Goal: Task Accomplishment & Management: Manage account settings

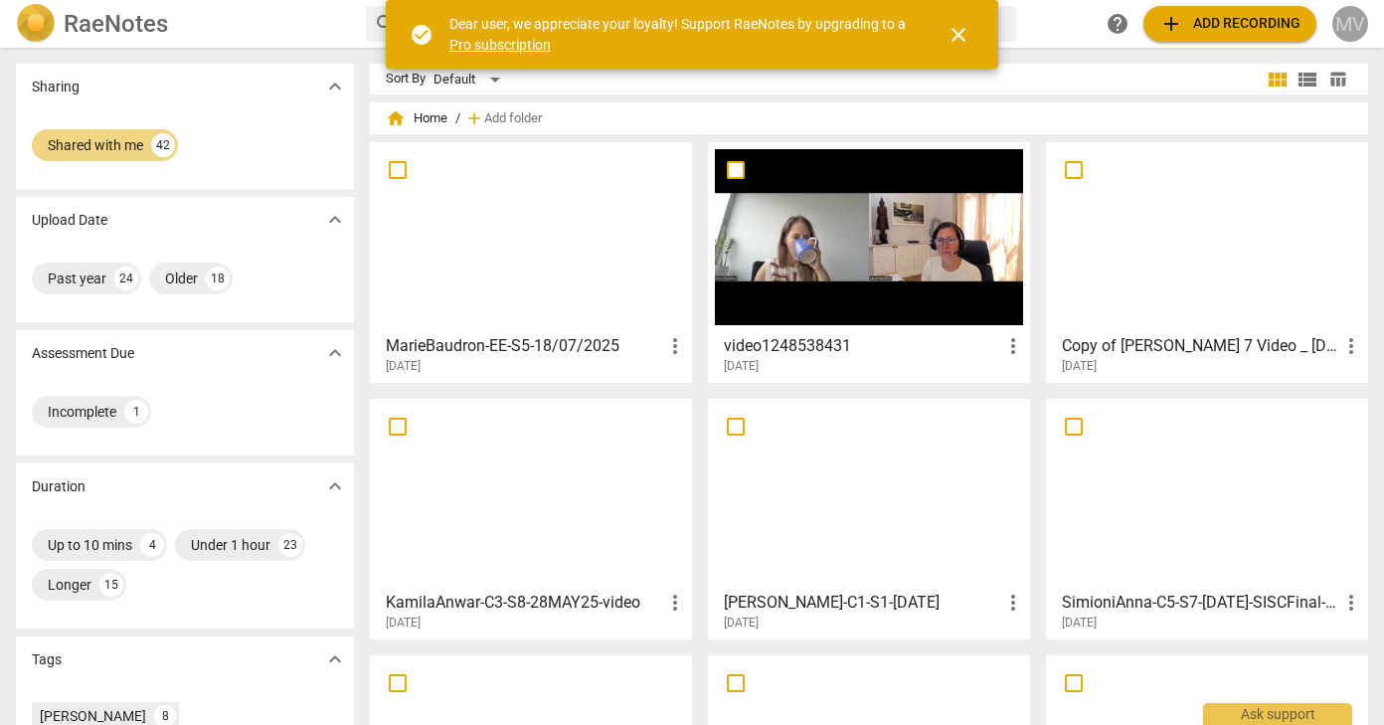
click at [1361, 26] on div "MV" at bounding box center [1350, 24] width 36 height 36
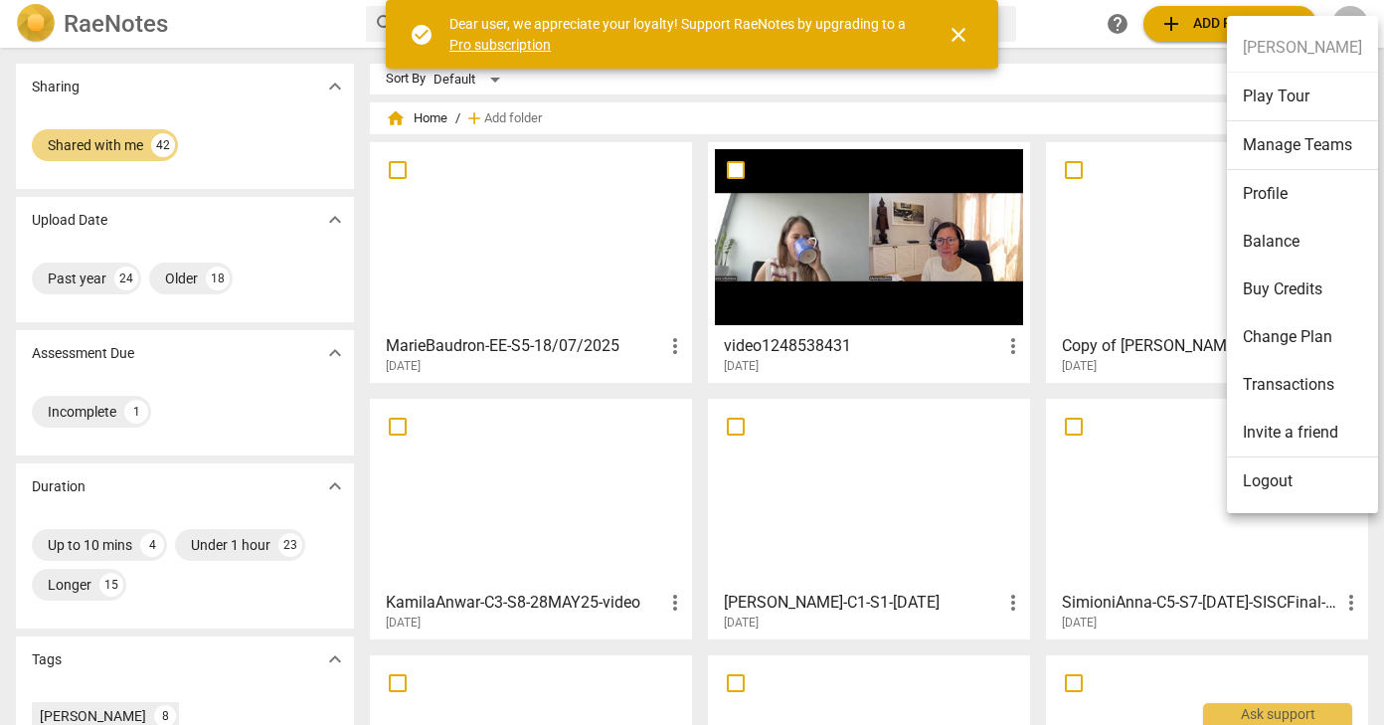
click at [1324, 136] on li "Manage Teams" at bounding box center [1302, 145] width 151 height 49
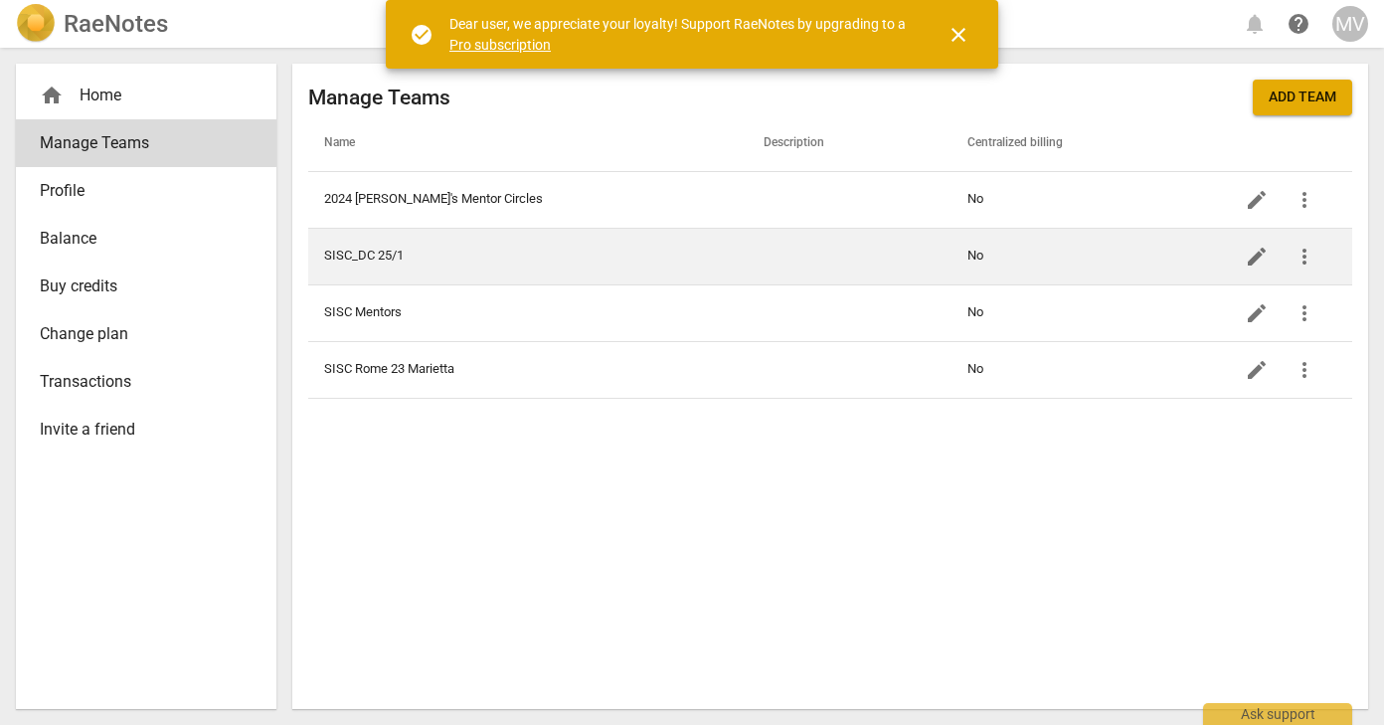
drag, startPoint x: 1289, startPoint y: 100, endPoint x: 785, endPoint y: 261, distance: 529.1
click at [786, 261] on div "Manage Teams Add team Name Description Centralized billing 2024 [PERSON_NAME]'s…" at bounding box center [830, 239] width 1044 height 319
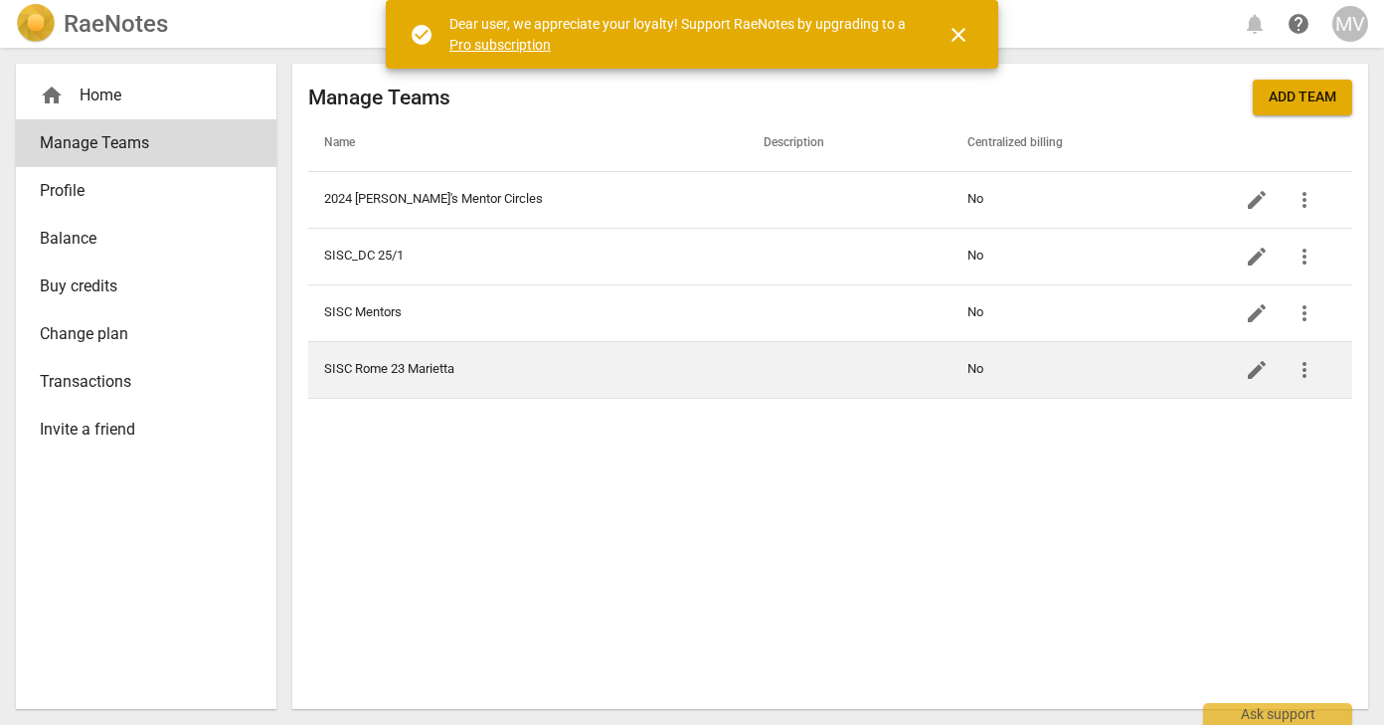
click at [419, 360] on td "SISC Rome 23 Marietta" at bounding box center [527, 369] width 439 height 57
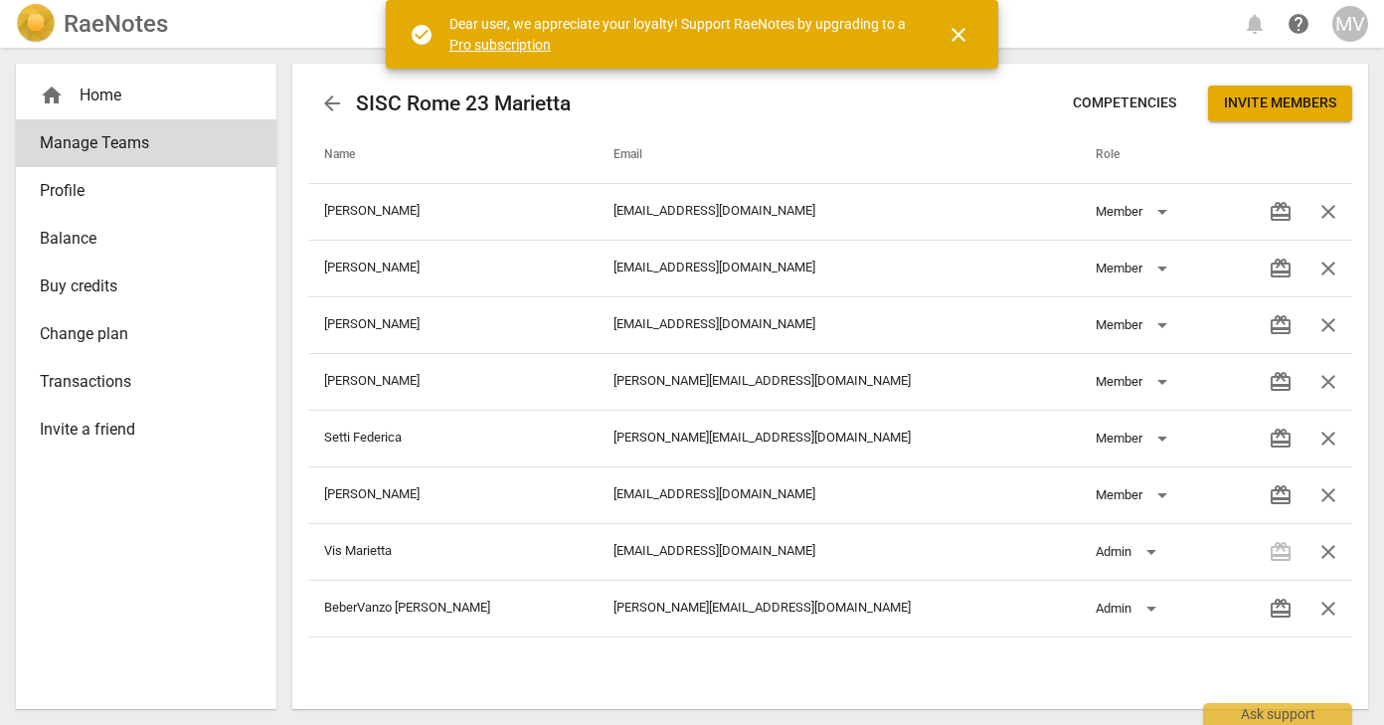
click at [1166, 95] on span "Competencies" at bounding box center [1124, 103] width 103 height 20
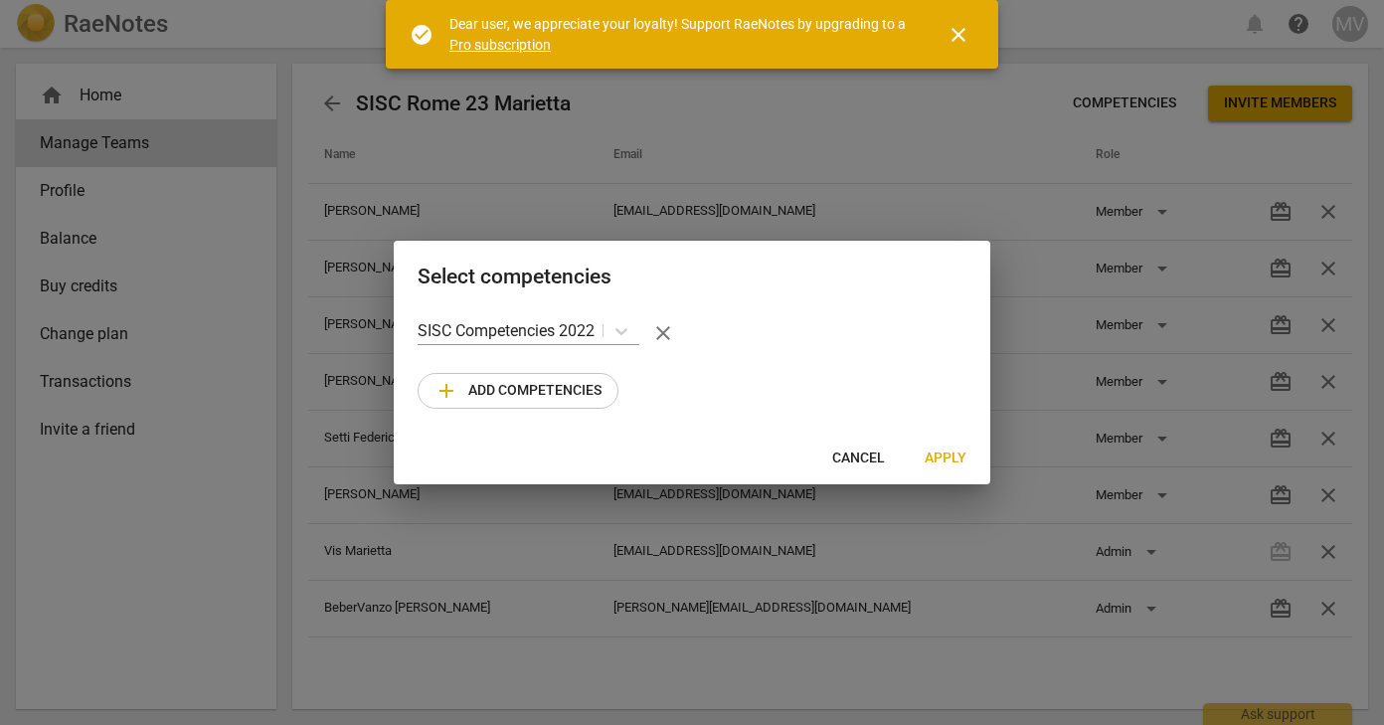
click at [566, 383] on span "add Add competencies" at bounding box center [517, 391] width 167 height 24
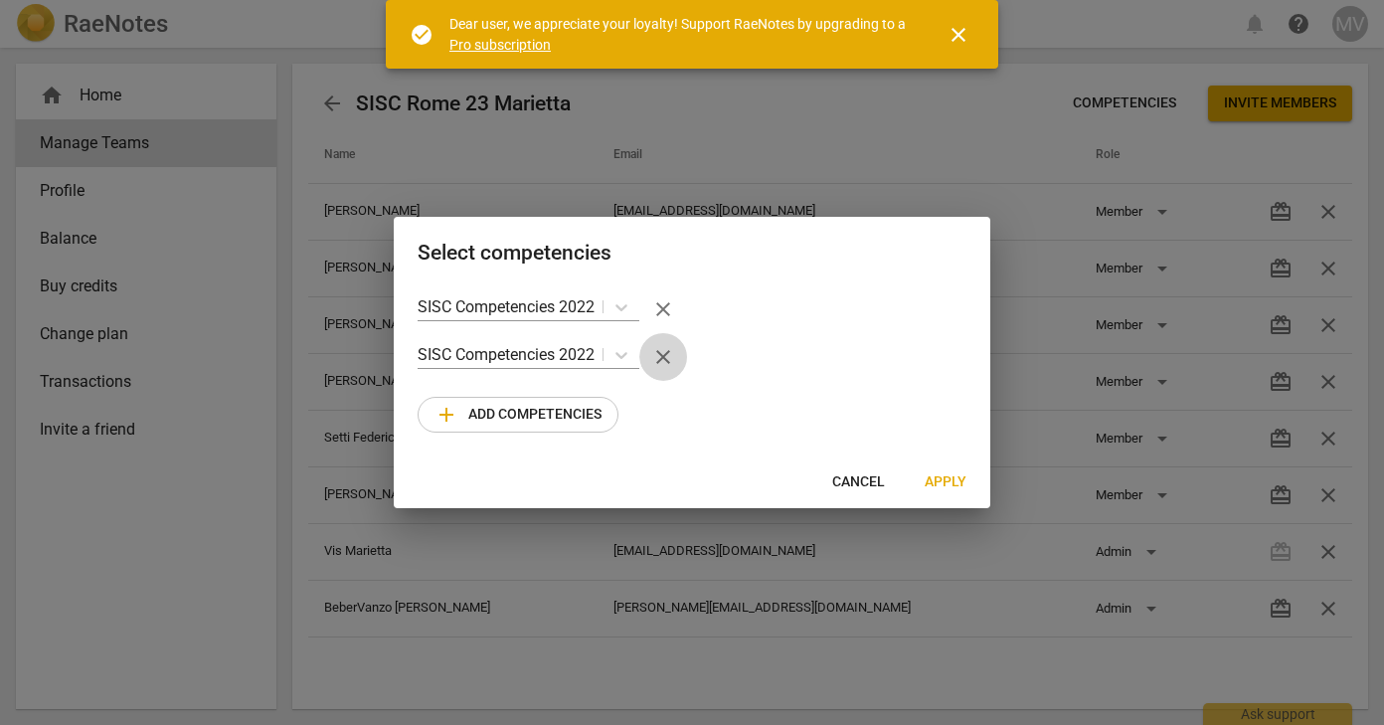
click at [659, 355] on span "close" at bounding box center [663, 357] width 24 height 24
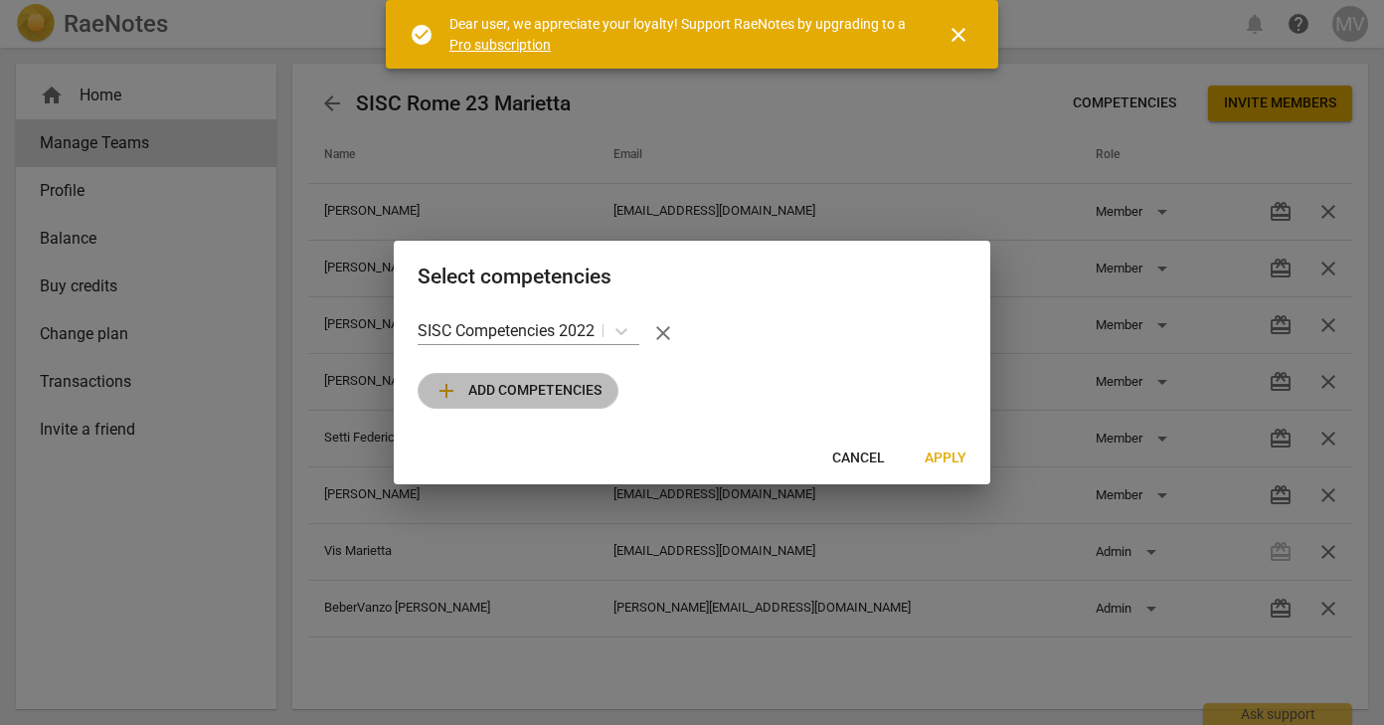
click at [447, 379] on span "add" at bounding box center [446, 391] width 24 height 24
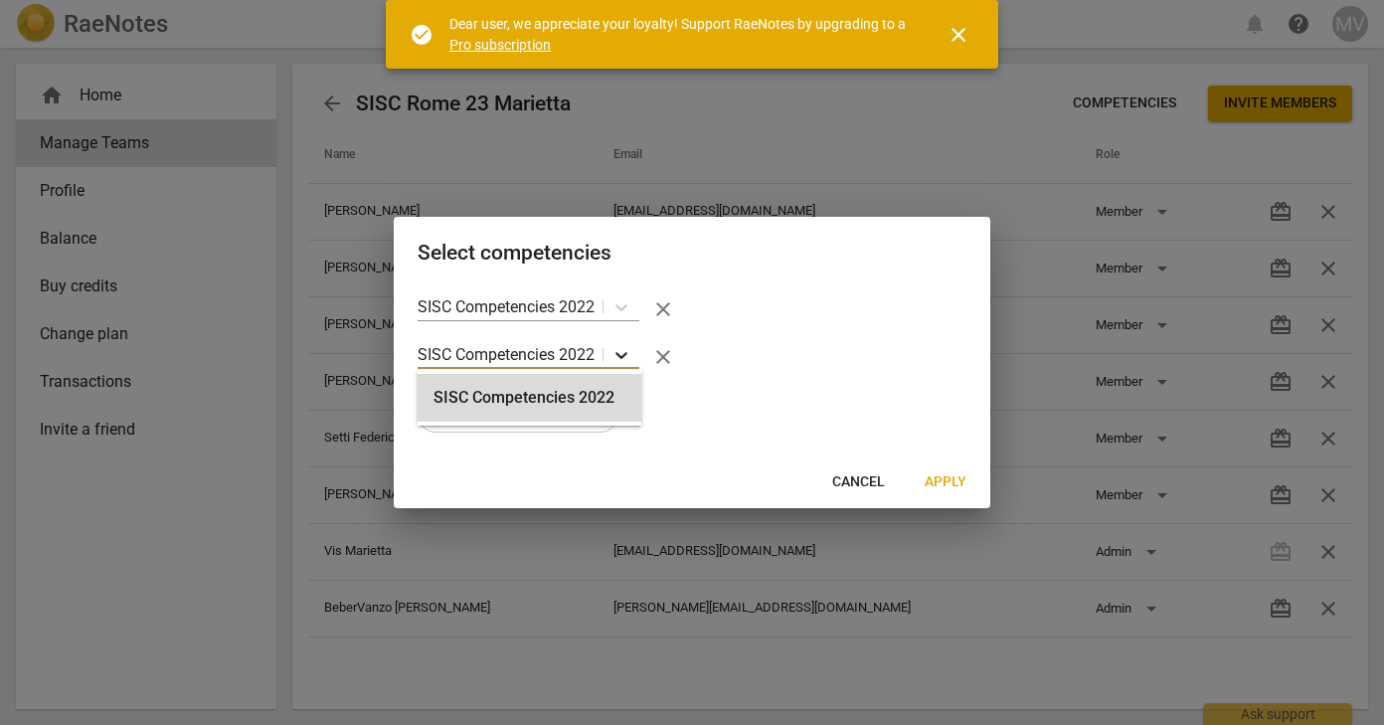
click at [624, 351] on icon at bounding box center [621, 355] width 20 height 20
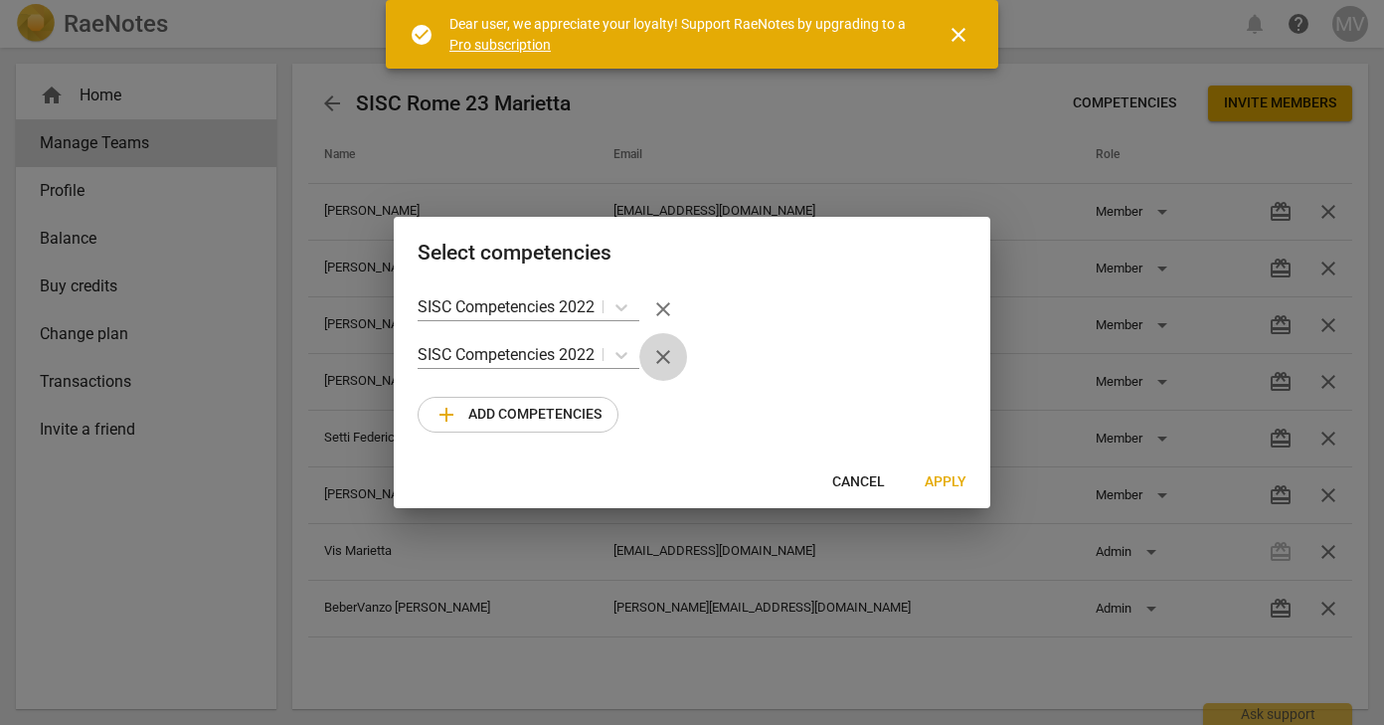
click at [665, 355] on span "close" at bounding box center [663, 357] width 24 height 24
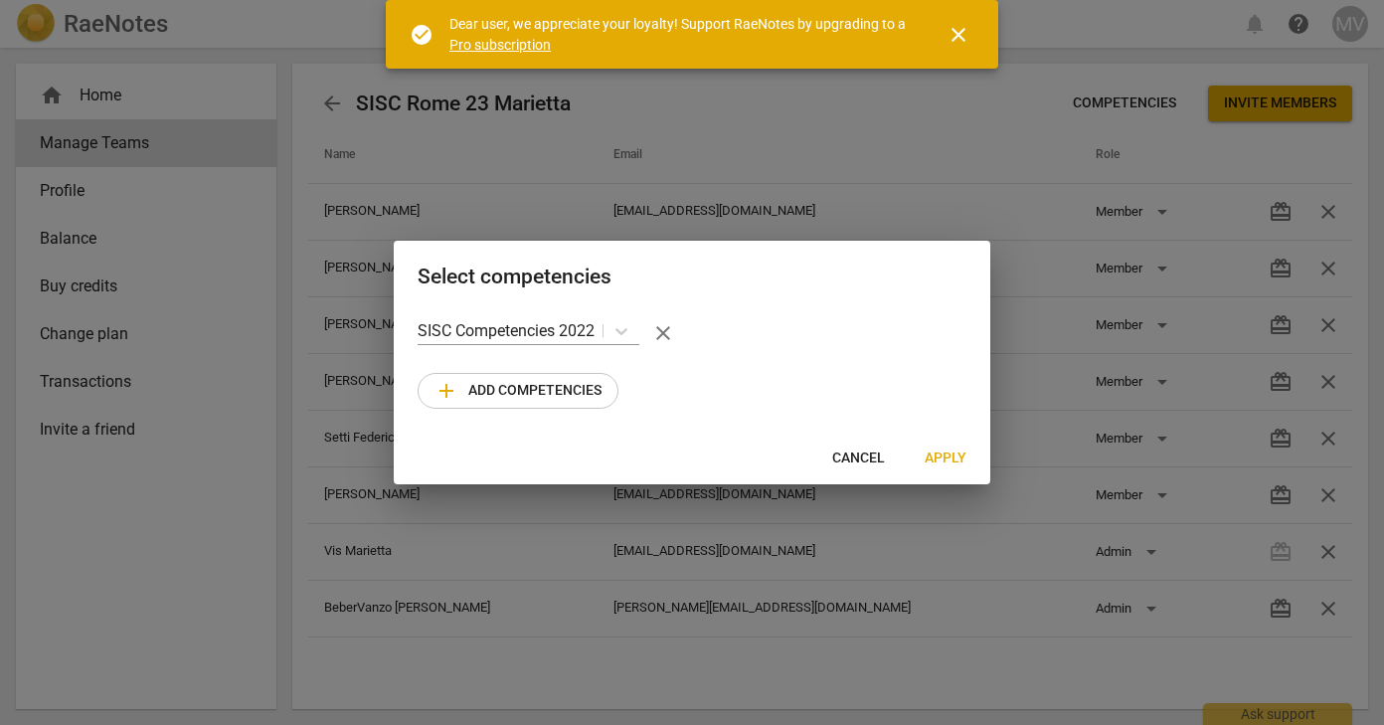
click at [487, 400] on span "add Add competencies" at bounding box center [517, 391] width 167 height 24
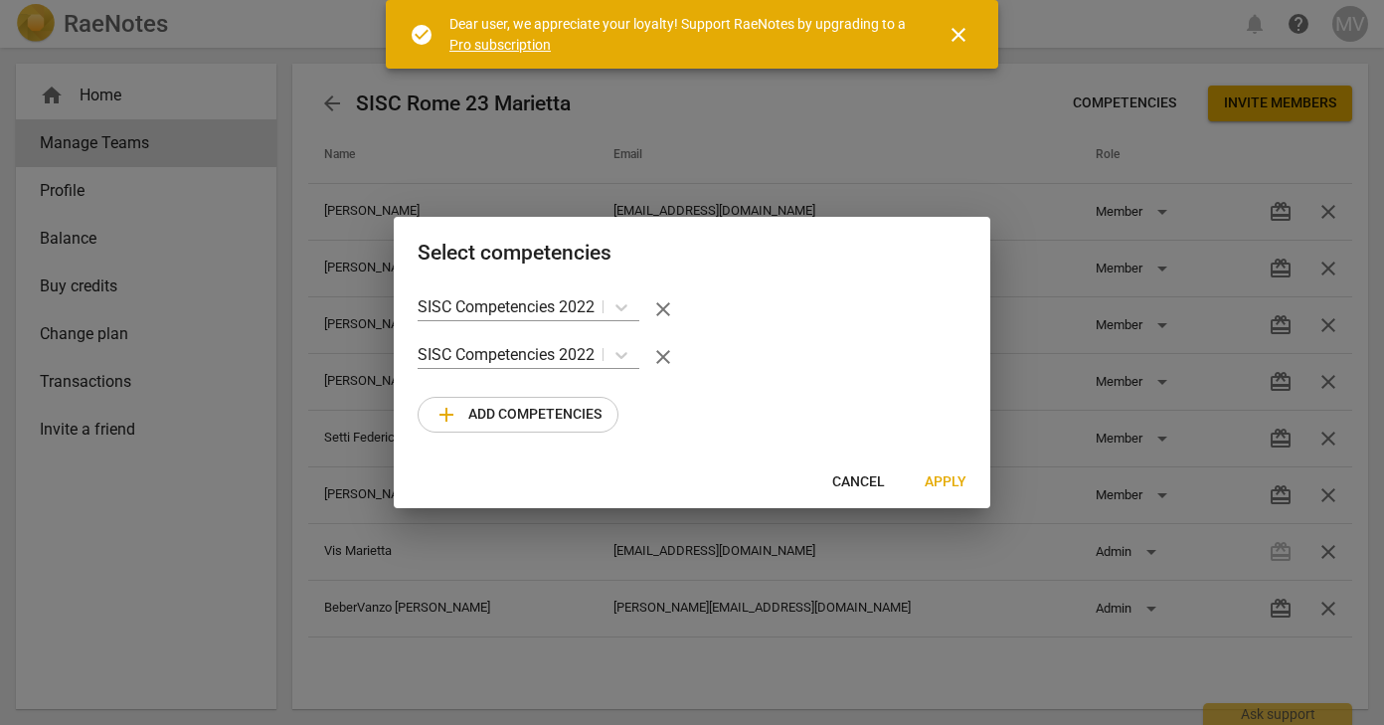
click at [669, 355] on span "close" at bounding box center [663, 357] width 24 height 24
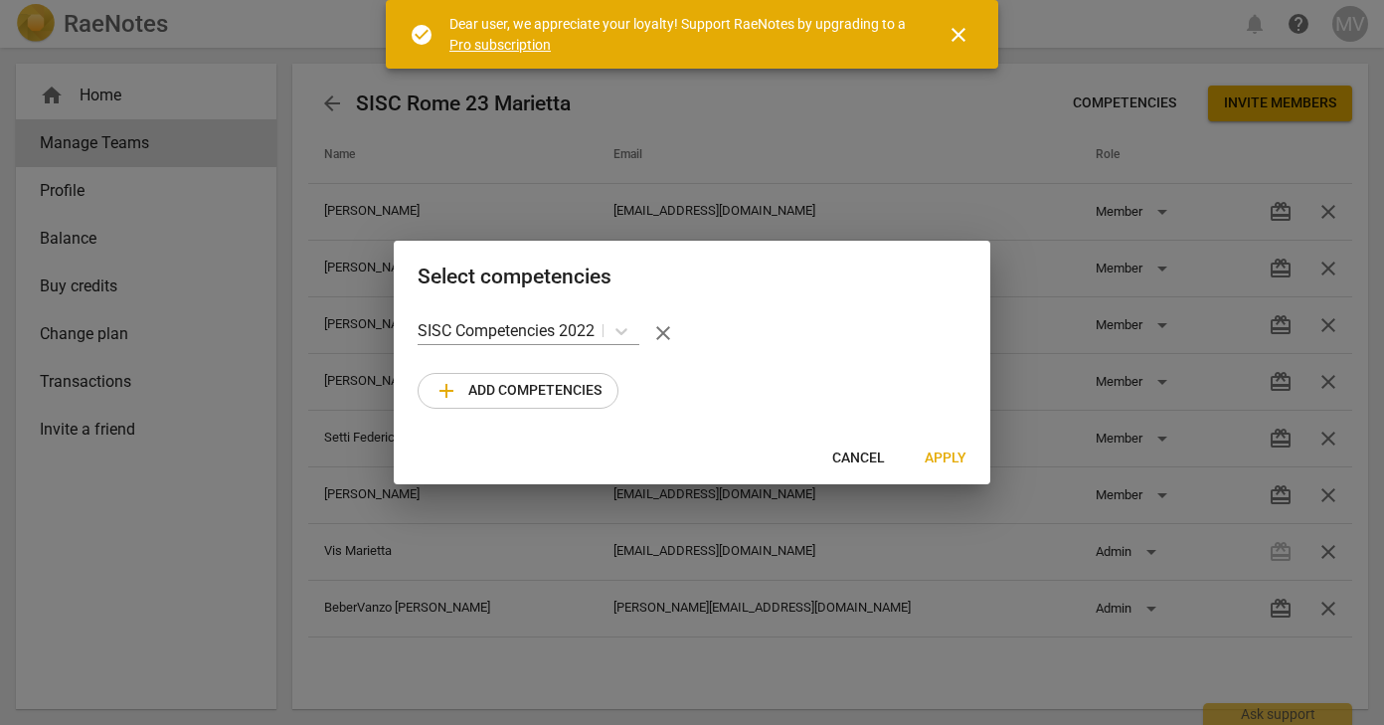
click at [933, 455] on span "Apply" at bounding box center [946, 458] width 42 height 20
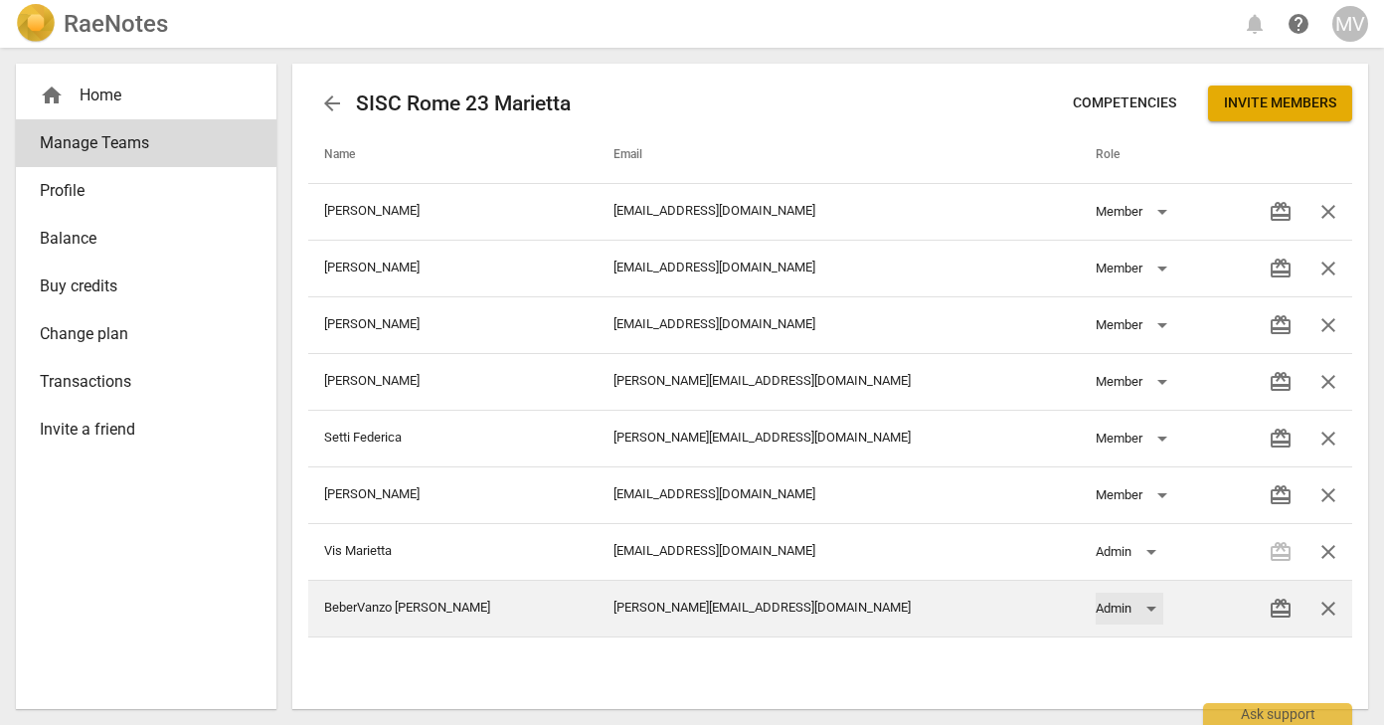
click at [1096, 604] on div "Admin" at bounding box center [1130, 609] width 68 height 32
click at [1091, 604] on li "Admin" at bounding box center [1078, 609] width 89 height 48
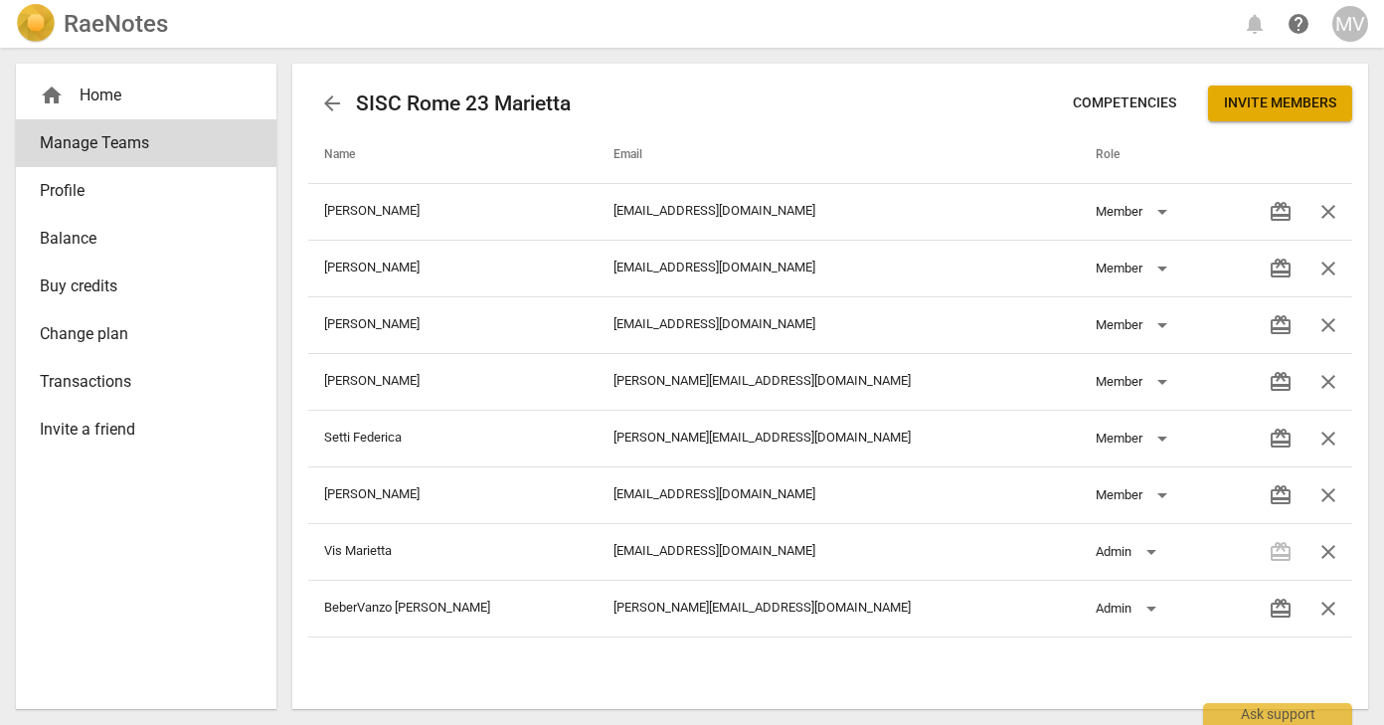
click at [1134, 100] on span "Competencies" at bounding box center [1124, 103] width 103 height 20
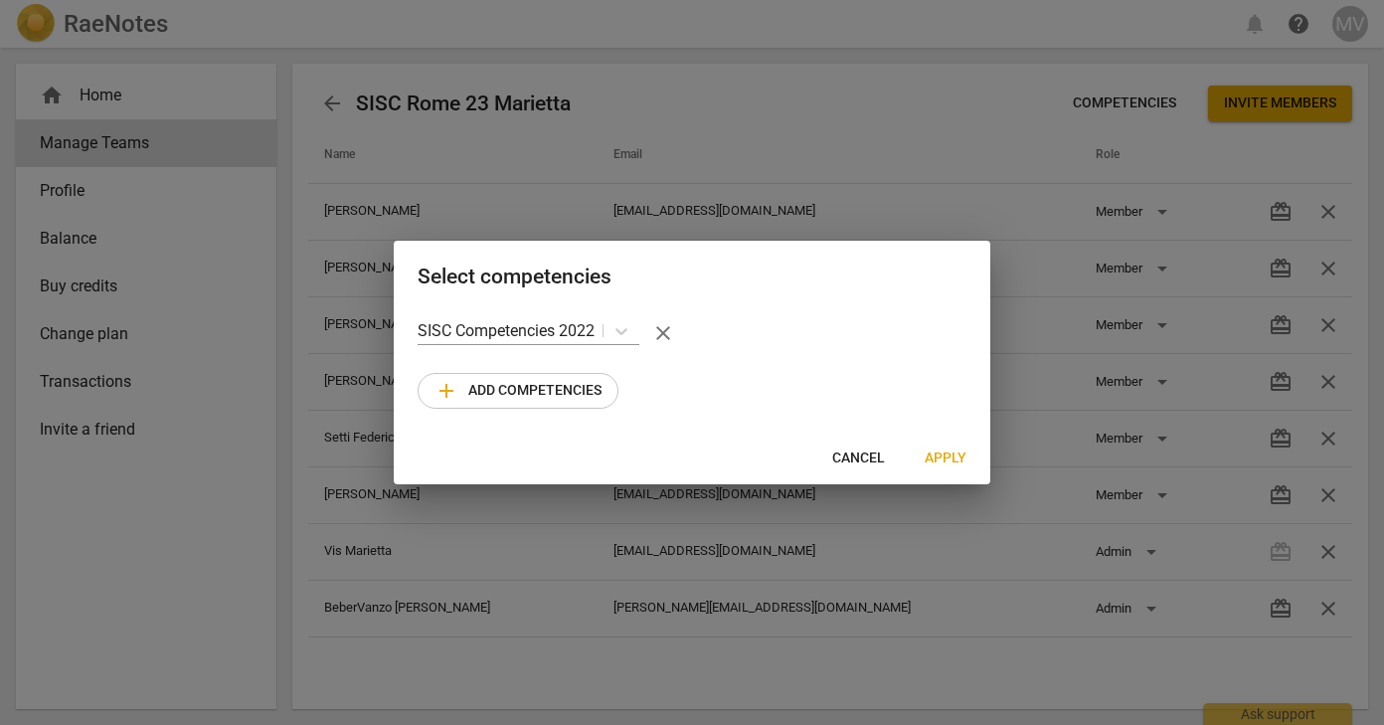
click at [1134, 100] on div at bounding box center [692, 362] width 1384 height 725
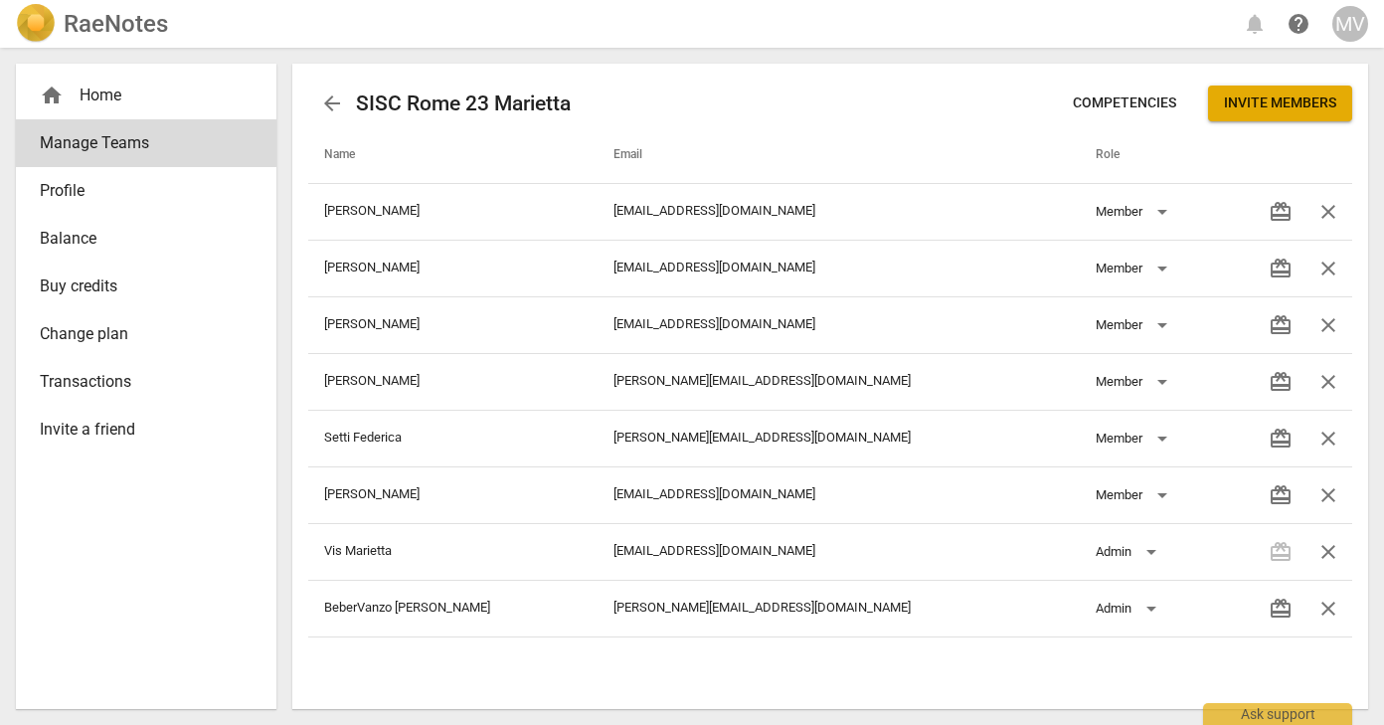
click at [331, 102] on span "arrow_back" at bounding box center [332, 103] width 24 height 24
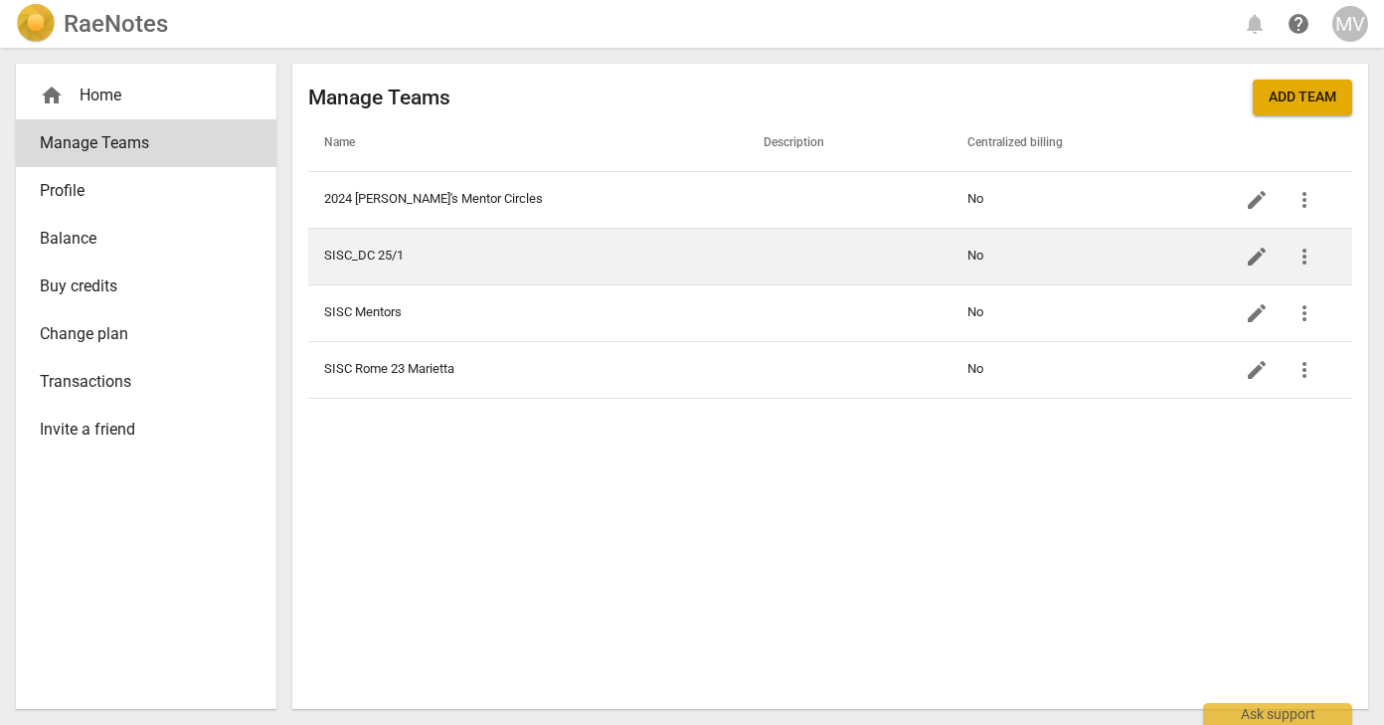
click at [452, 272] on td "SISC_DC 25/1" at bounding box center [527, 256] width 439 height 57
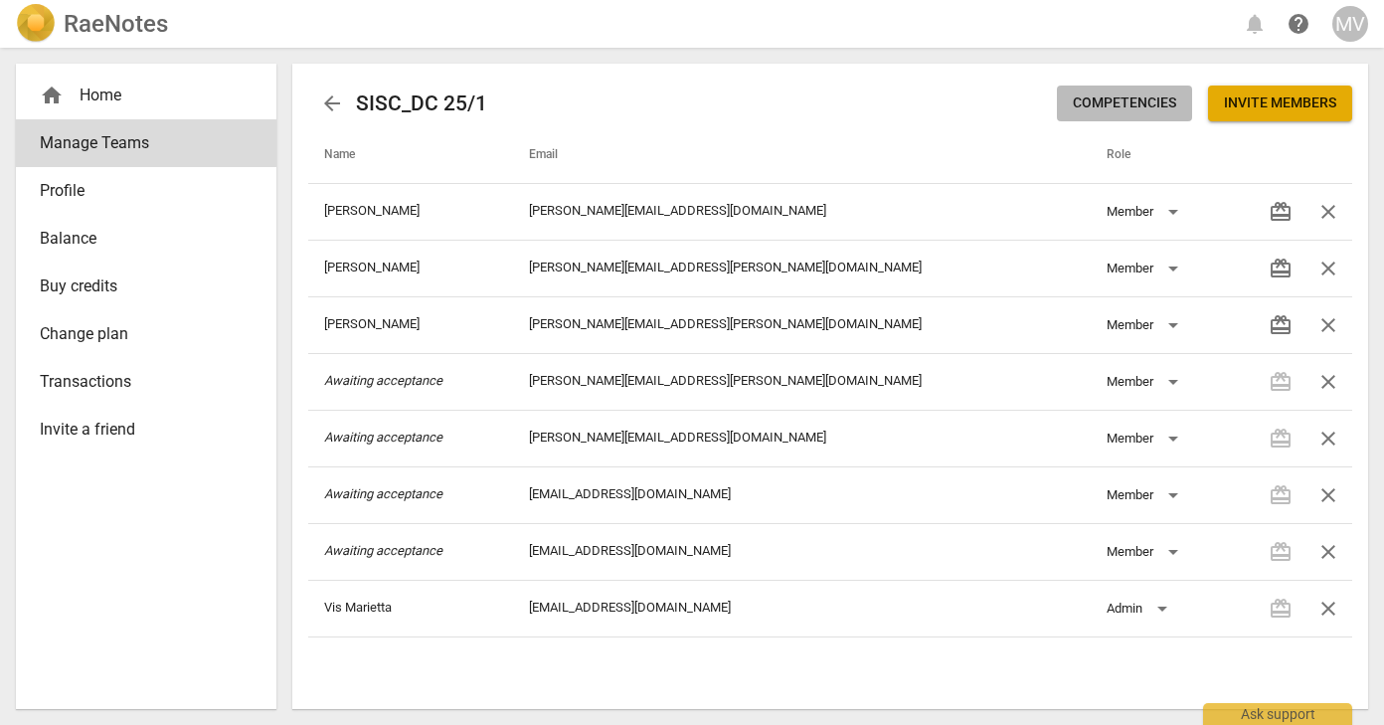
click at [1144, 96] on span "Competencies" at bounding box center [1124, 103] width 103 height 20
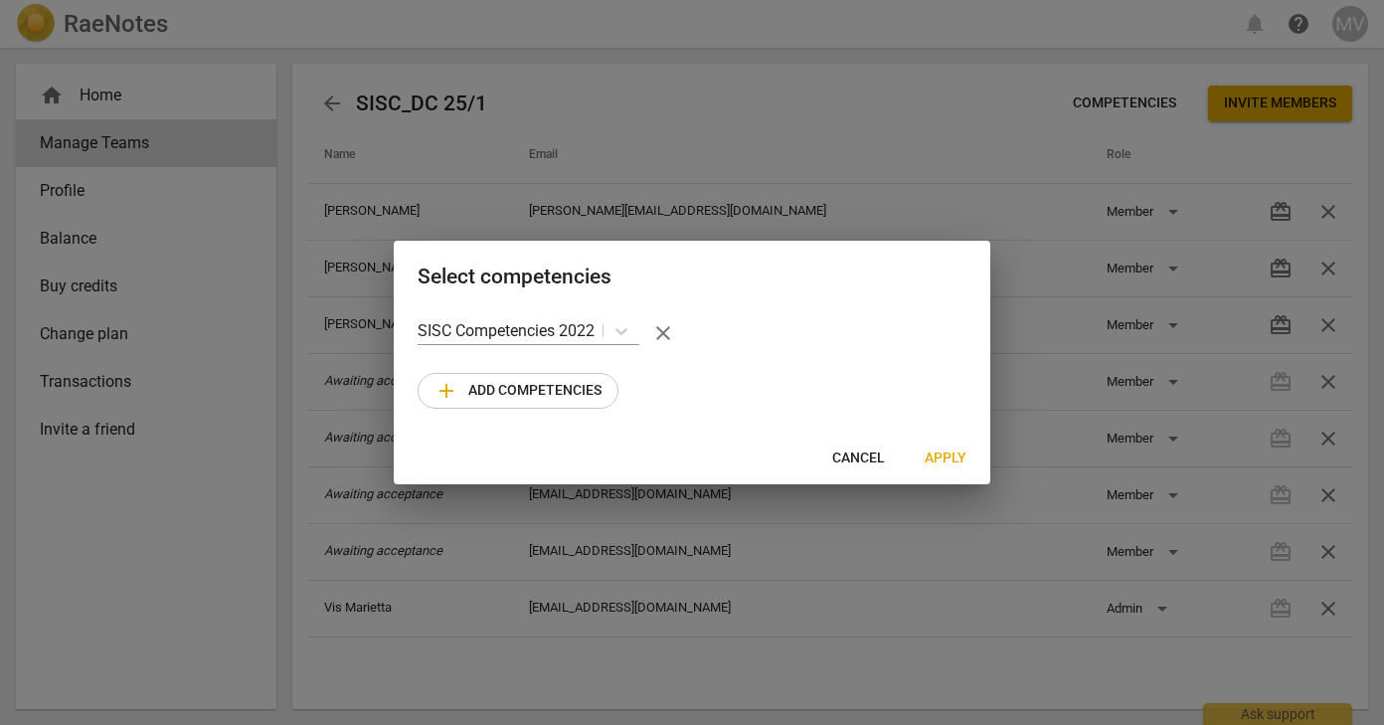
click at [943, 449] on span "Apply" at bounding box center [946, 458] width 42 height 20
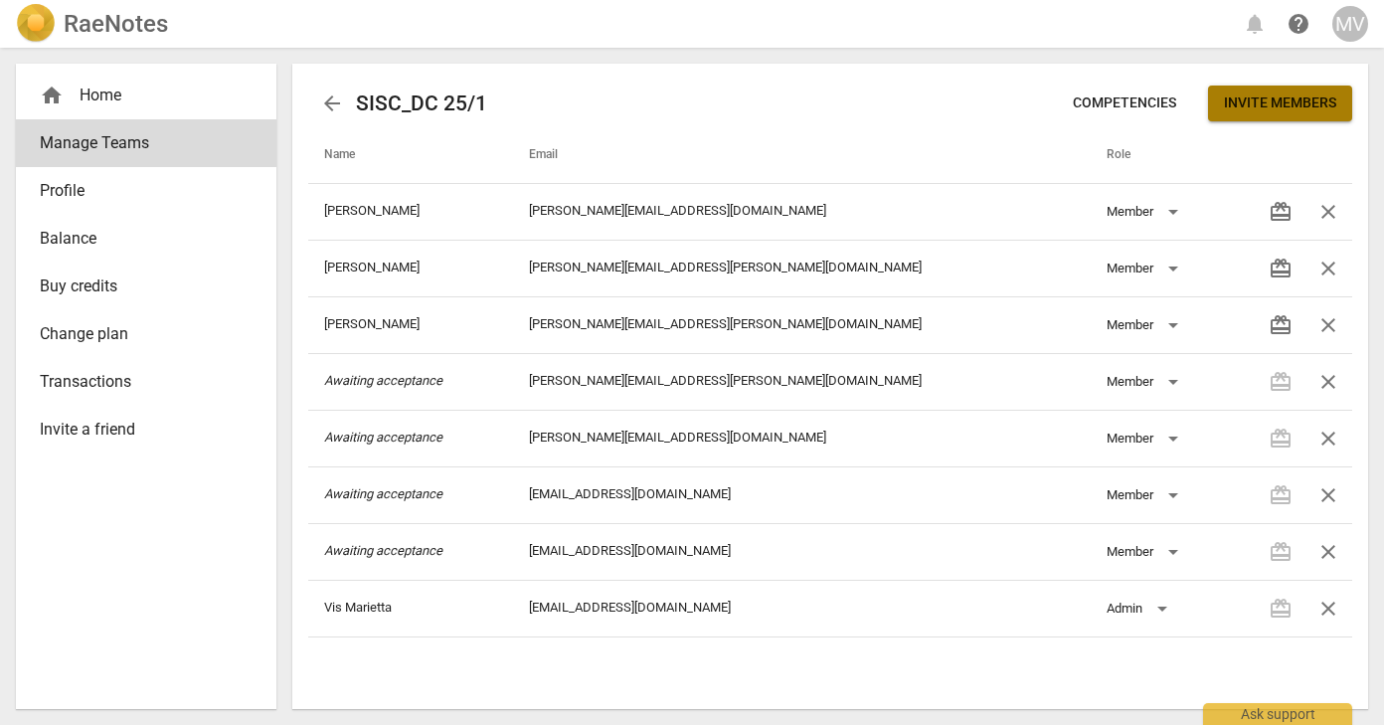
click at [1239, 108] on span "Invite members" at bounding box center [1280, 103] width 112 height 20
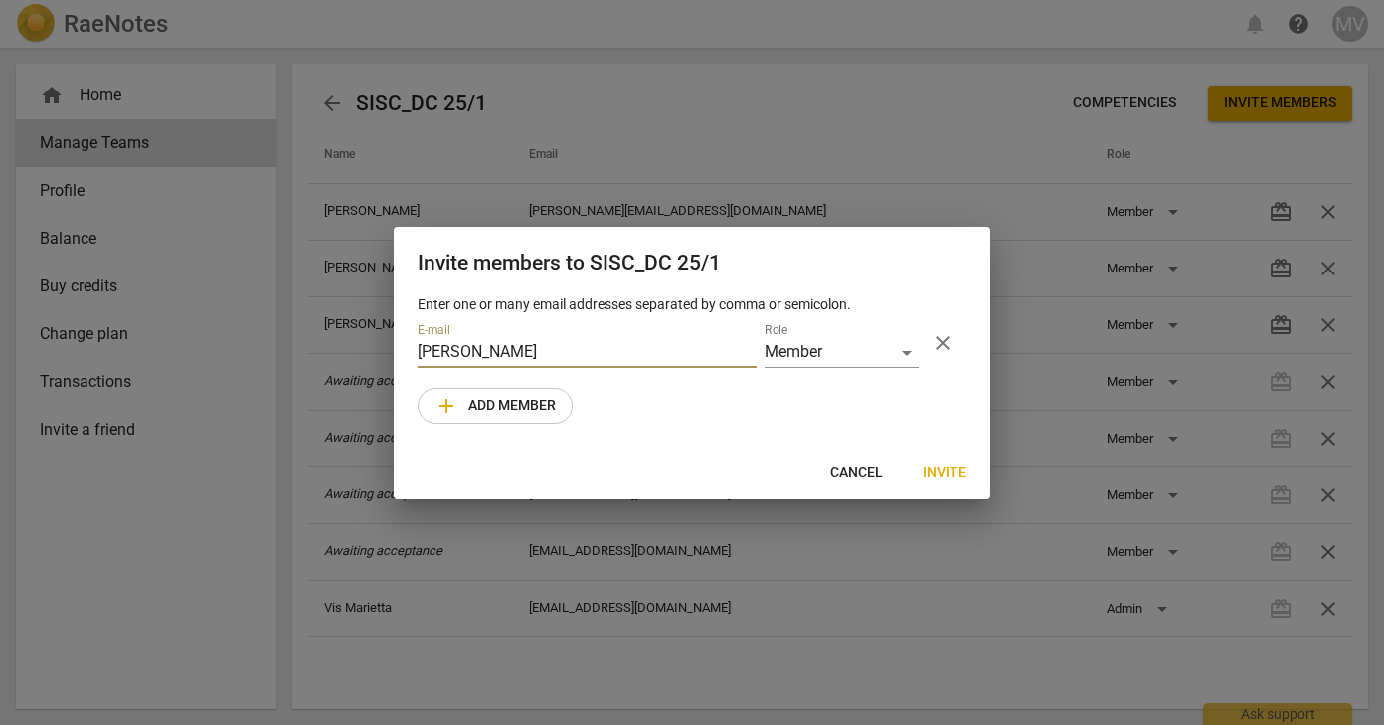
drag, startPoint x: 1239, startPoint y: 108, endPoint x: 517, endPoint y: 347, distance: 760.2
click at [517, 347] on input "[PERSON_NAME]" at bounding box center [587, 353] width 339 height 29
click at [513, 350] on input "[PERSON_NAME]" at bounding box center [587, 353] width 339 height 29
type input "A"
type input "[PERSON_NAME][EMAIL_ADDRESS][DOMAIN_NAME]"
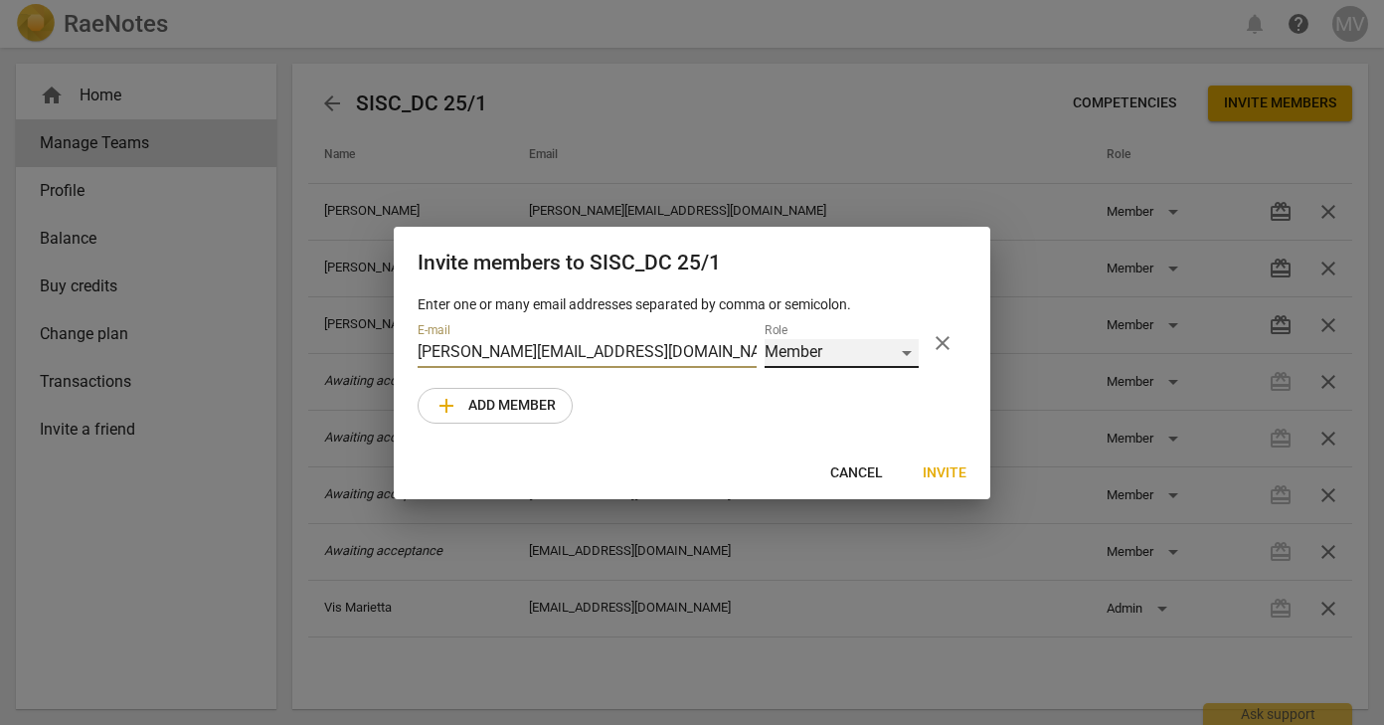
click at [903, 350] on div "Member" at bounding box center [841, 353] width 154 height 29
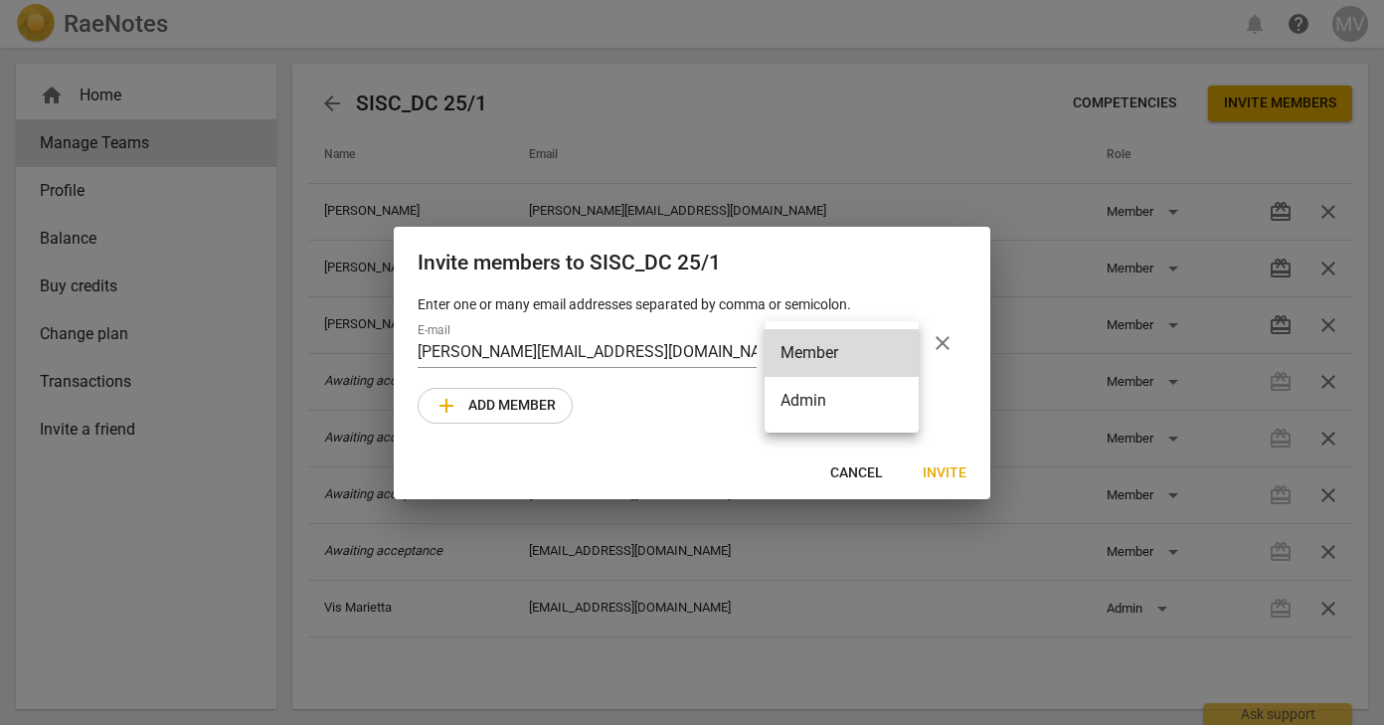
click at [875, 384] on li "Admin" at bounding box center [841, 401] width 154 height 48
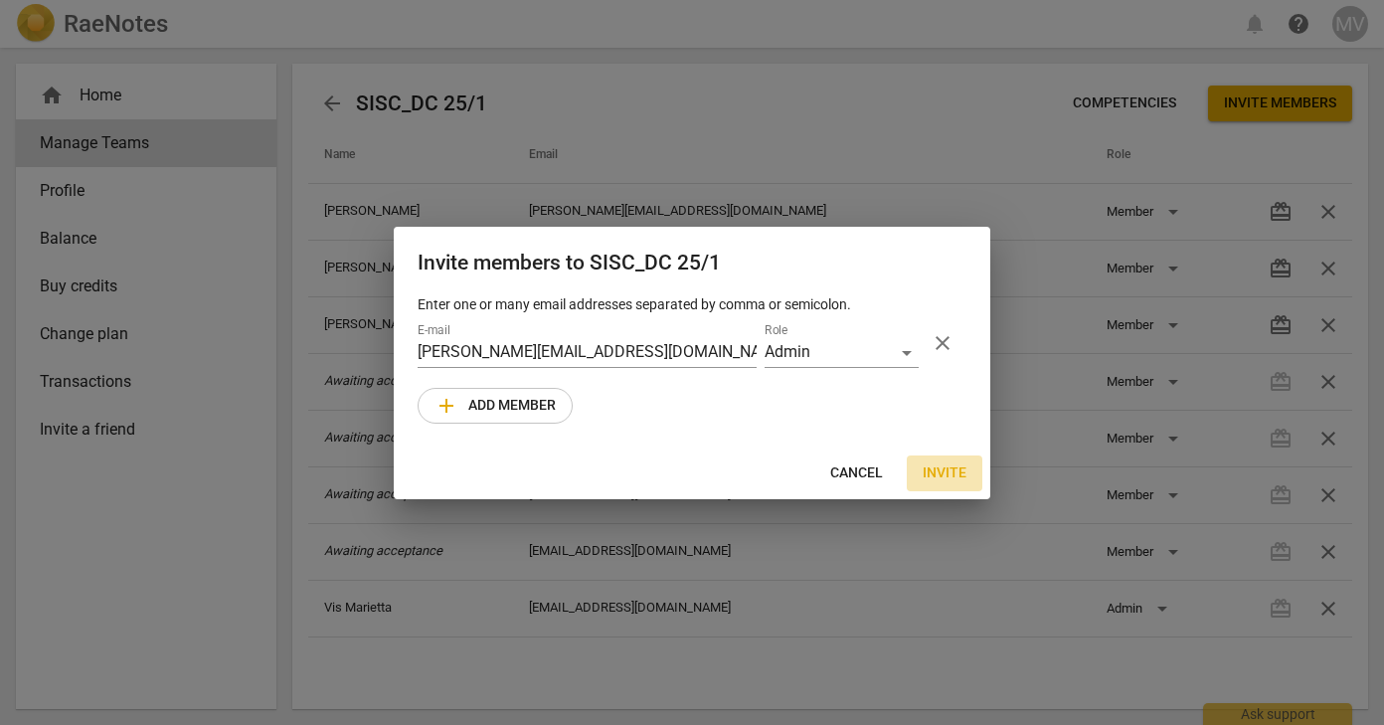
click at [937, 469] on span "Invite" at bounding box center [945, 473] width 44 height 20
